Goal: Task Accomplishment & Management: Manage account settings

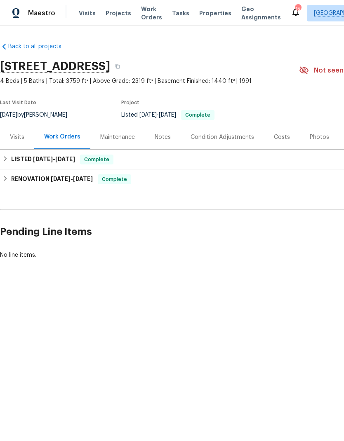
click at [118, 16] on span "Projects" at bounding box center [119, 13] width 26 height 8
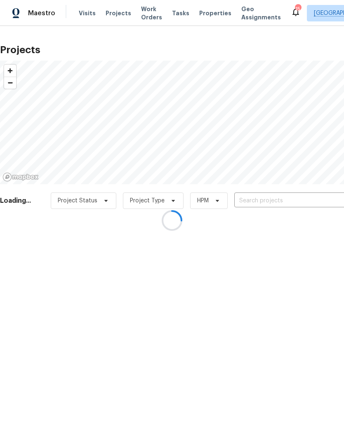
click at [273, 197] on div at bounding box center [172, 220] width 344 height 441
click at [285, 200] on div at bounding box center [172, 220] width 344 height 441
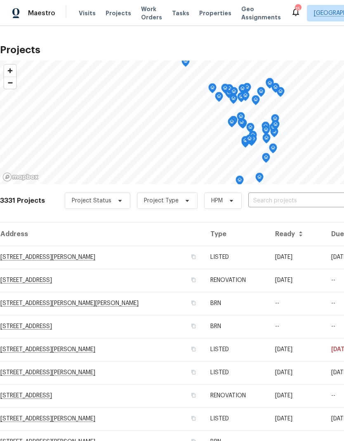
click at [287, 199] on input "text" at bounding box center [295, 201] width 94 height 13
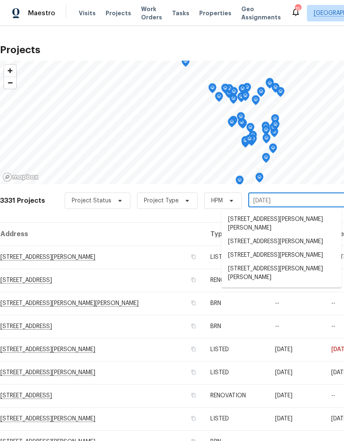
type input "1 mari"
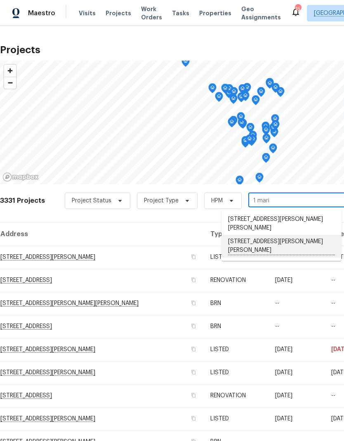
click at [263, 236] on li "[STREET_ADDRESS][PERSON_NAME][PERSON_NAME]" at bounding box center [281, 246] width 120 height 23
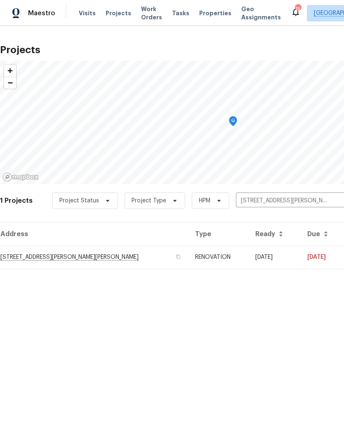
click at [97, 260] on td "[STREET_ADDRESS][PERSON_NAME][PERSON_NAME]" at bounding box center [94, 257] width 188 height 23
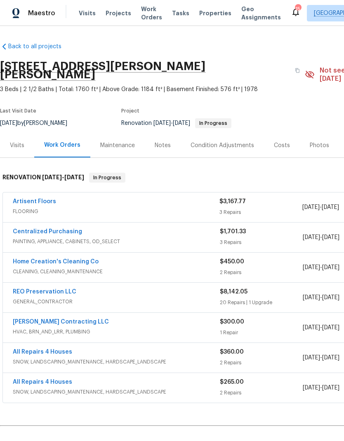
click at [29, 199] on link "Artisent Floors" at bounding box center [34, 202] width 43 height 6
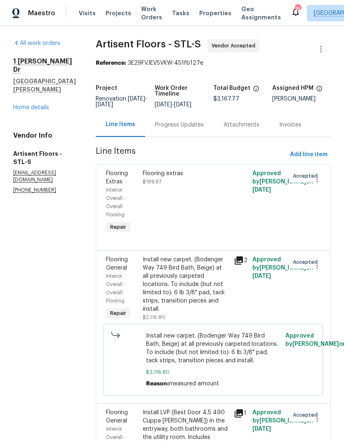
click at [197, 124] on div "Progress Updates" at bounding box center [179, 125] width 49 height 8
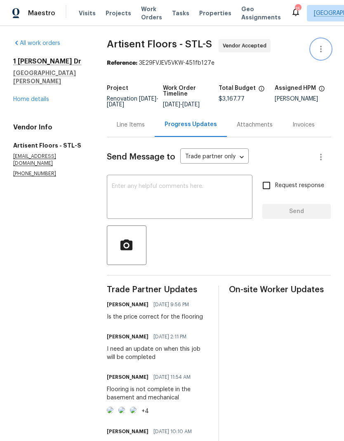
click at [324, 49] on icon "button" at bounding box center [321, 49] width 10 height 10
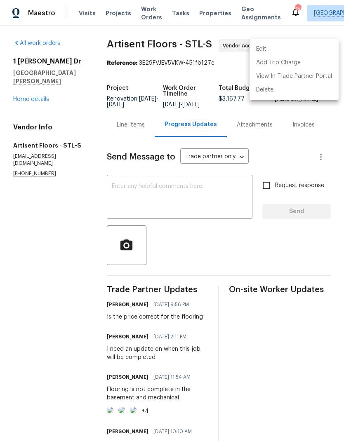
click at [317, 109] on div at bounding box center [172, 220] width 344 height 441
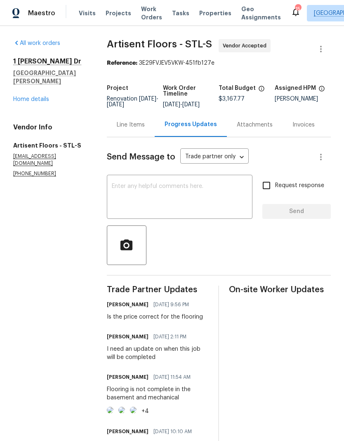
click at [330, 113] on div "Project Renovation [DATE] - [DATE] Work Order Timeline [DATE] - [DATE] Total Bu…" at bounding box center [219, 96] width 224 height 32
click at [36, 97] on link "Home details" at bounding box center [31, 100] width 36 height 6
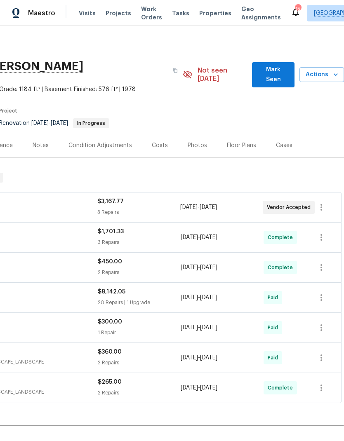
scroll to position [0, 122]
click at [332, 72] on icon "button" at bounding box center [336, 75] width 8 height 8
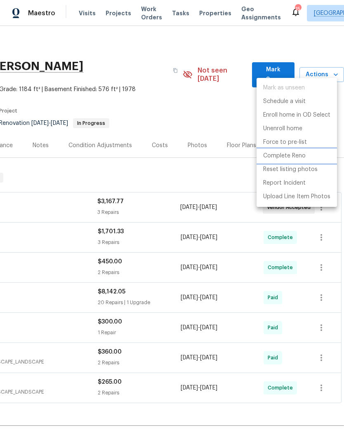
click at [300, 153] on p "Complete Reno" at bounding box center [284, 156] width 42 height 9
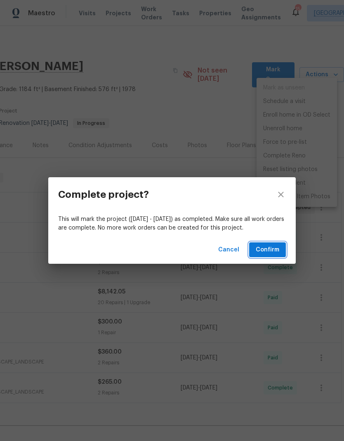
click at [271, 250] on span "Confirm" at bounding box center [268, 250] width 24 height 10
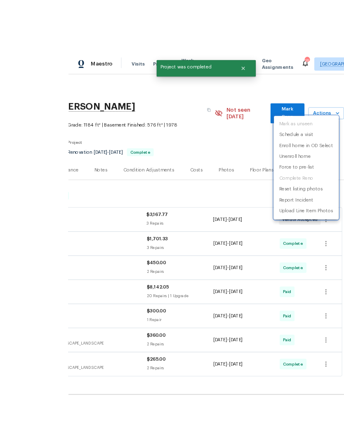
scroll to position [7, 0]
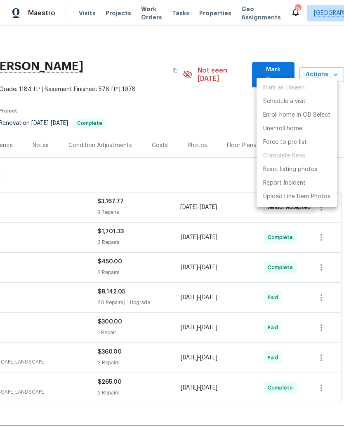
click at [310, 36] on div at bounding box center [172, 220] width 344 height 441
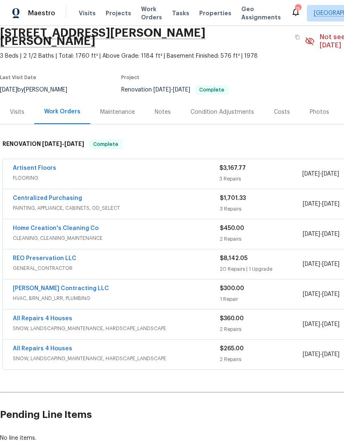
scroll to position [34, 0]
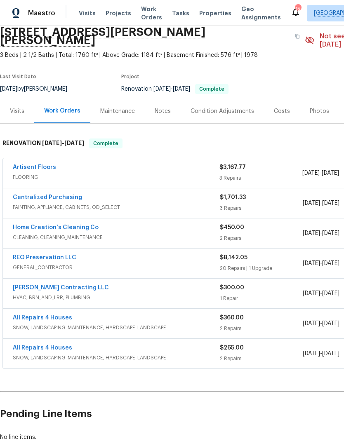
click at [12, 107] on div "Visits" at bounding box center [17, 111] width 14 height 8
